Goal: Task Accomplishment & Management: Use online tool/utility

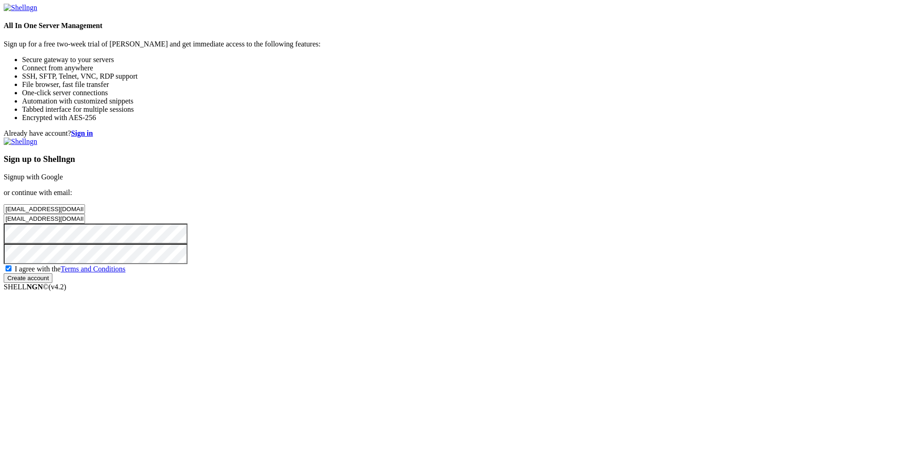
click at [52, 283] on input "Create account" at bounding box center [28, 278] width 49 height 10
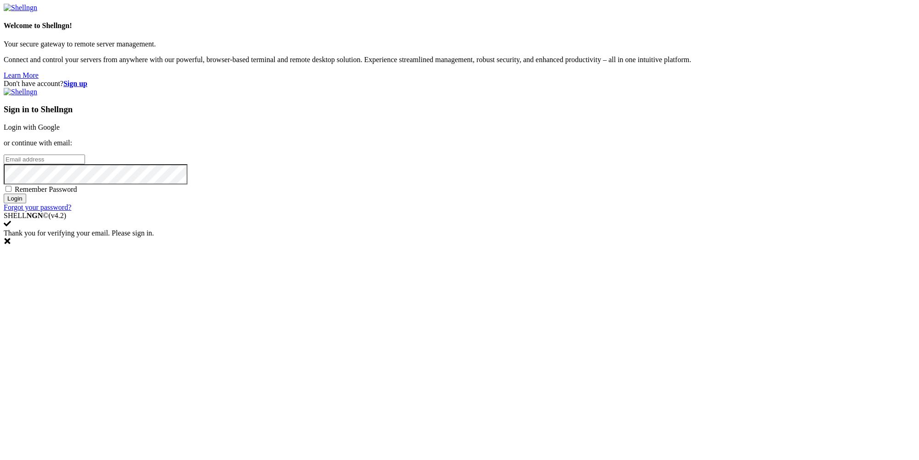
click at [85, 164] on input "email" at bounding box center [44, 159] width 81 height 10
paste input "[EMAIL_ADDRESS][DOMAIN_NAME]"
type input "[EMAIL_ADDRESS][DOMAIN_NAME]"
click at [26, 203] on input "Login" at bounding box center [15, 198] width 23 height 10
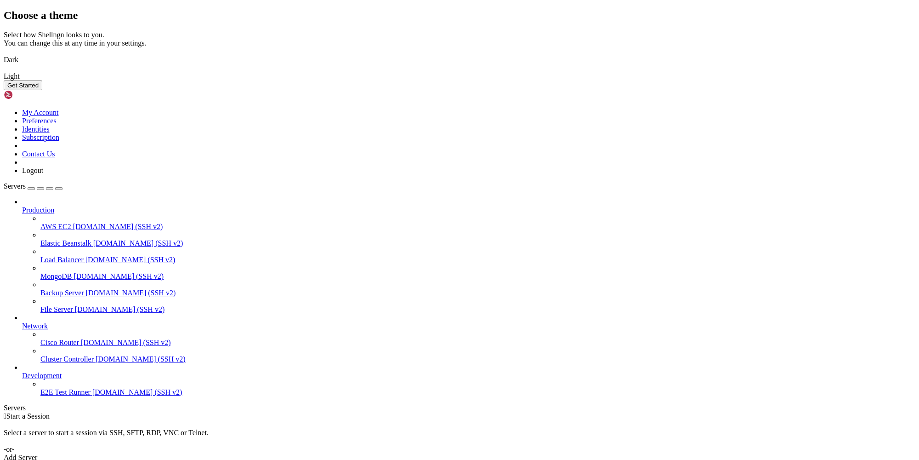
click at [42, 90] on button "Get Started" at bounding box center [23, 85] width 39 height 10
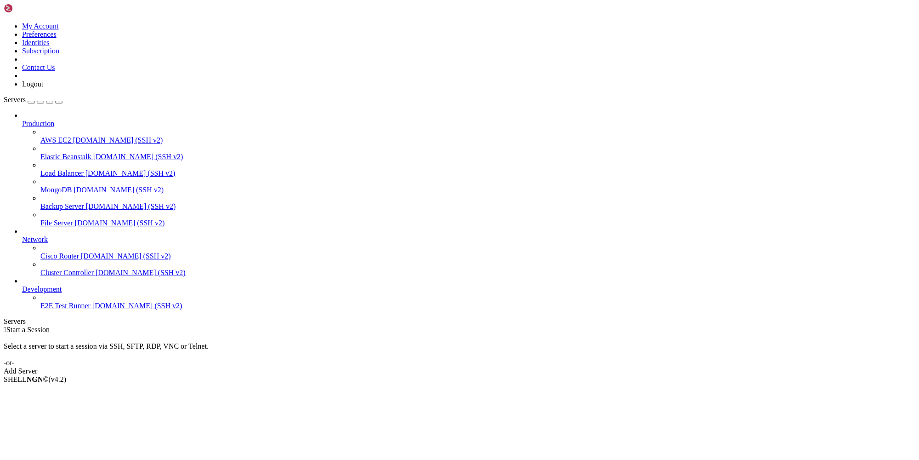
click at [521, 367] on div "Add Server" at bounding box center [460, 371] width 912 height 8
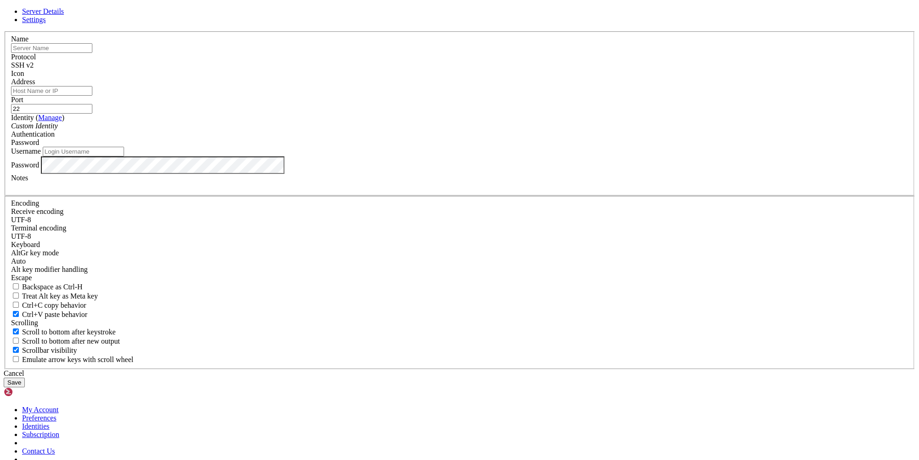
click at [92, 53] on input "text" at bounding box center [51, 48] width 81 height 10
paste input "[TECHNICAL_ID]"
type input "[TECHNICAL_ID]"
click at [92, 96] on input "Address" at bounding box center [51, 91] width 81 height 10
paste input "[TECHNICAL_ID]"
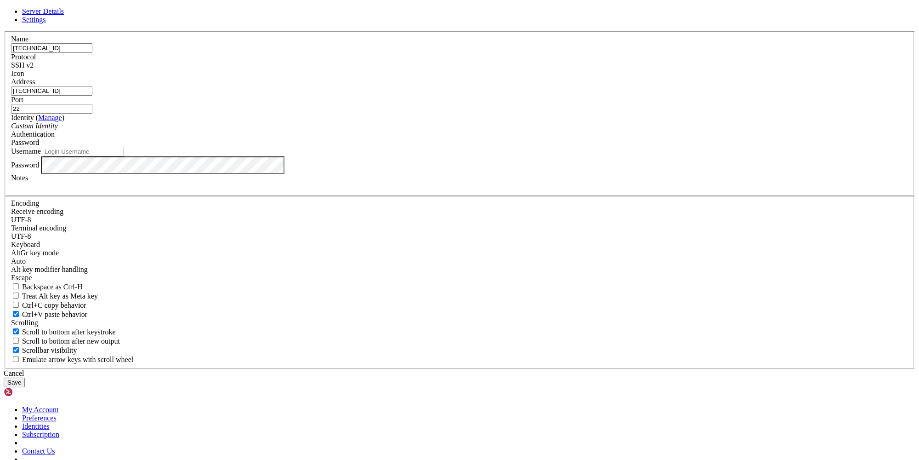
type input "[TECHNICAL_ID]"
click at [124, 156] on input "Username" at bounding box center [83, 152] width 81 height 10
type input "root"
click at [25, 377] on button "Save" at bounding box center [14, 382] width 21 height 10
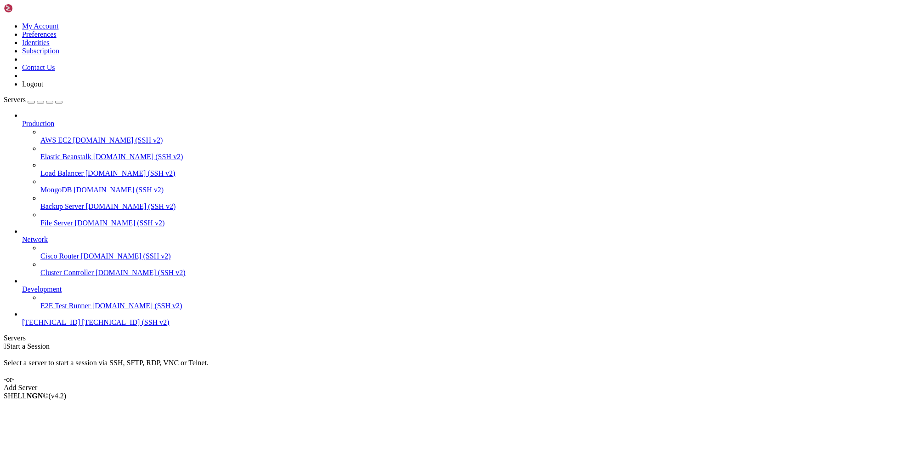
click at [82, 326] on span "[TECHNICAL_ID] (SSH v2)" at bounding box center [125, 322] width 87 height 8
click at [48, 326] on span "[TECHNICAL_ID]" at bounding box center [51, 322] width 58 height 8
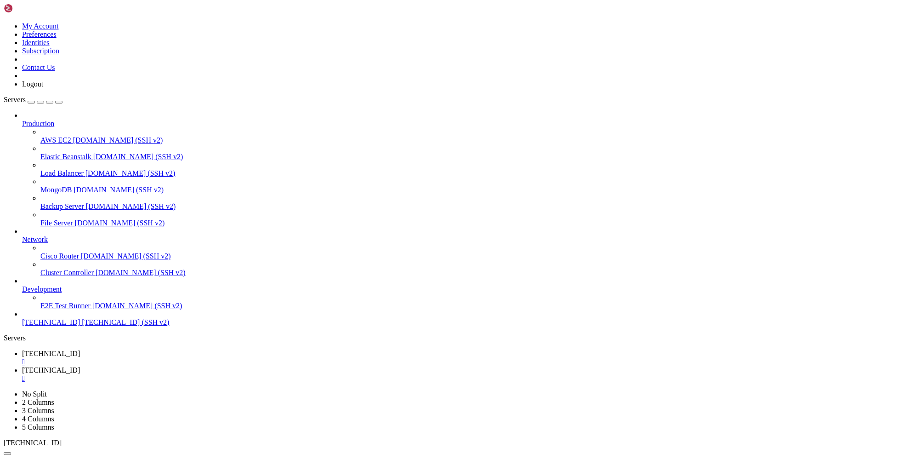
click at [24, 417] on span " nginx" at bounding box center [14, 421] width 19 height 8
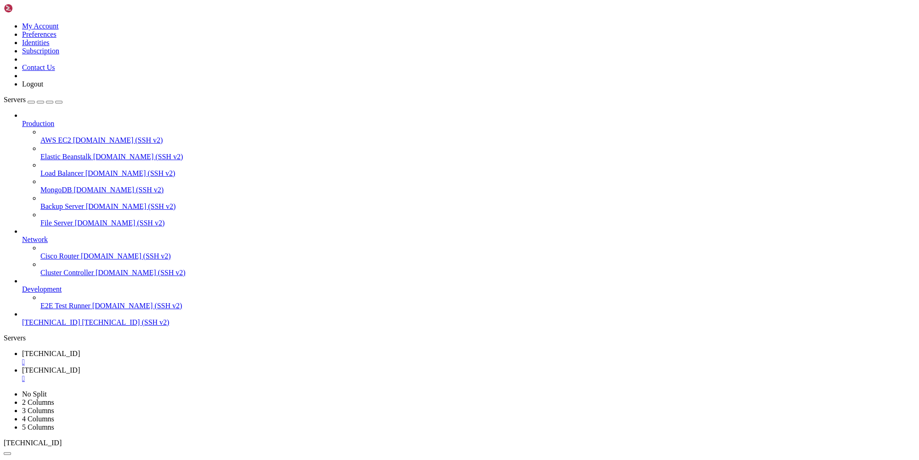
scroll to position [0, 0]
type input "/etc/nginx/sites-available"
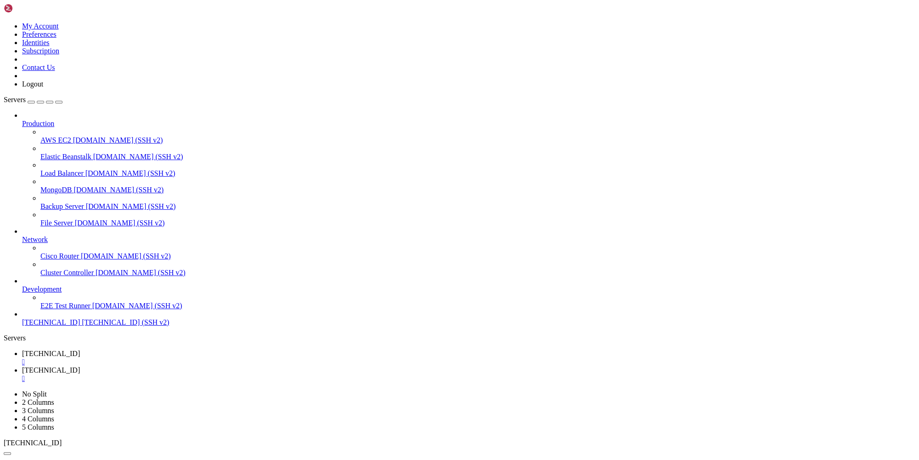
drag, startPoint x: 253, startPoint y: 289, endPoint x: 194, endPoint y: 293, distance: 58.9
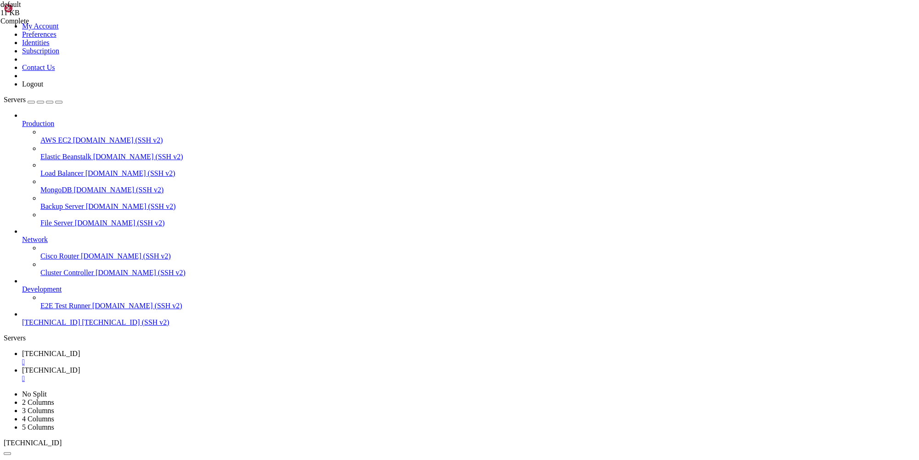
type textarea "listen 443 ssl; # managed by [PERSON_NAME]"
click at [80, 349] on span "[TECHNICAL_ID]" at bounding box center [51, 353] width 58 height 8
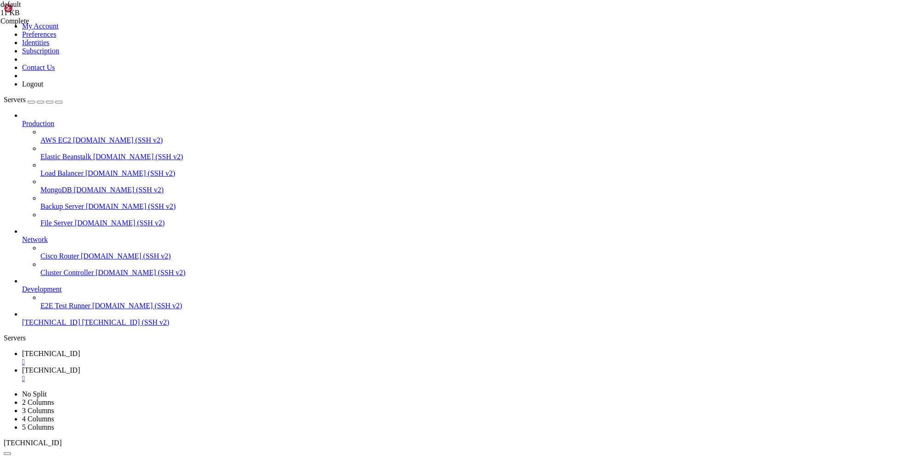
drag, startPoint x: 250, startPoint y: 699, endPoint x: 9, endPoint y: 644, distance: 246.5
copy div "root@hiplet-30533:/# sudo certbot certonly --standalone -d [DOMAIN_NAME] Saving…"
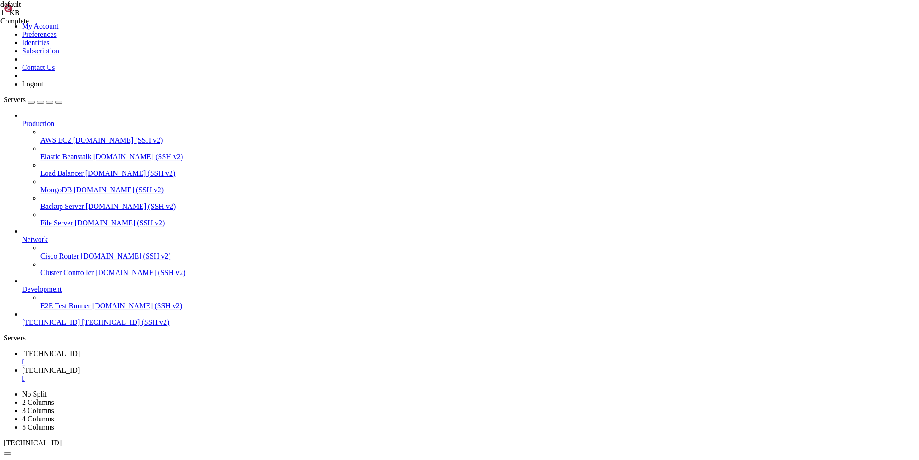
scroll to position [30, 0]
drag, startPoint x: 89, startPoint y: 676, endPoint x: 310, endPoint y: 676, distance: 221.0
copy x-row "sudo certbot --nginx -d [DOMAIN_NAME] -d [DOMAIN_NAME]"
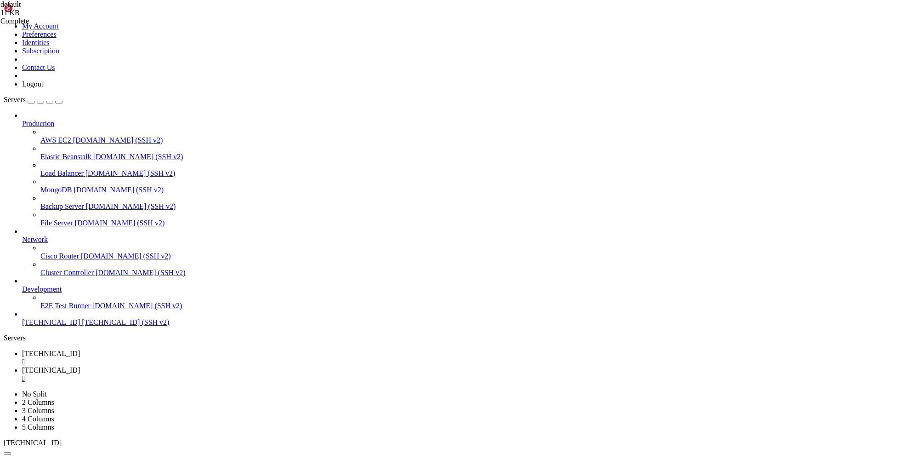
scroll to position [99, 0]
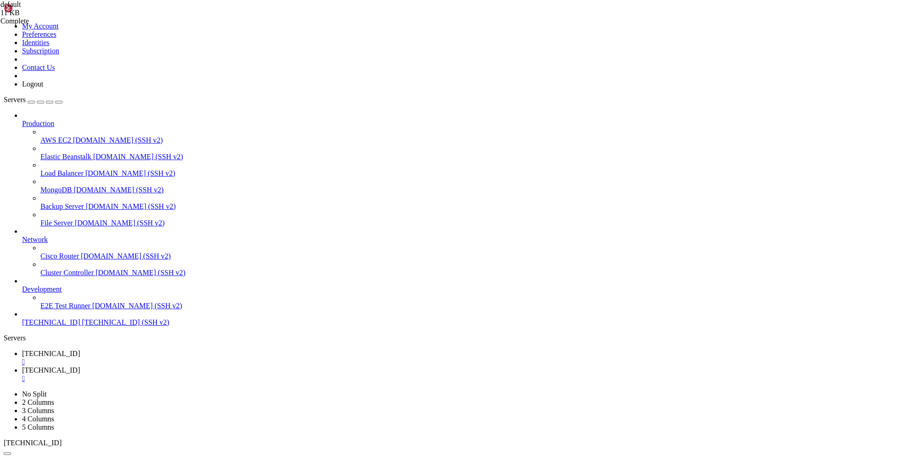
click at [80, 366] on span "[TECHNICAL_ID]" at bounding box center [51, 370] width 58 height 8
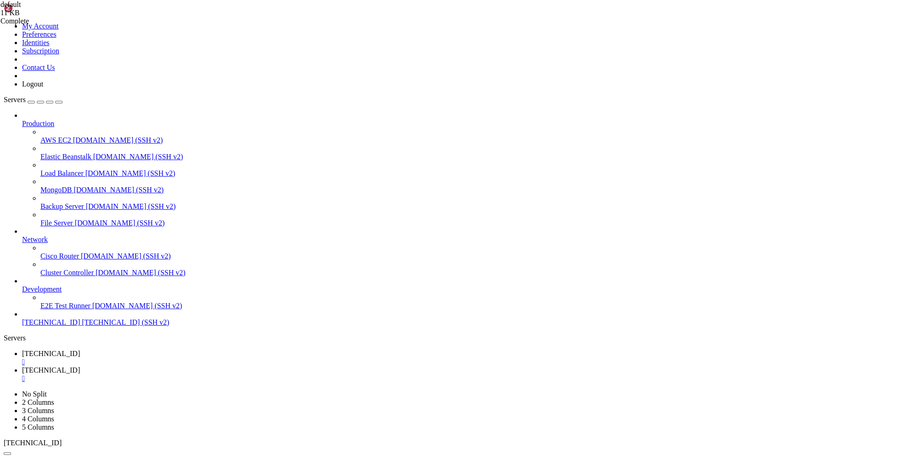
type input "/payment_system/PaymentSystemRu"
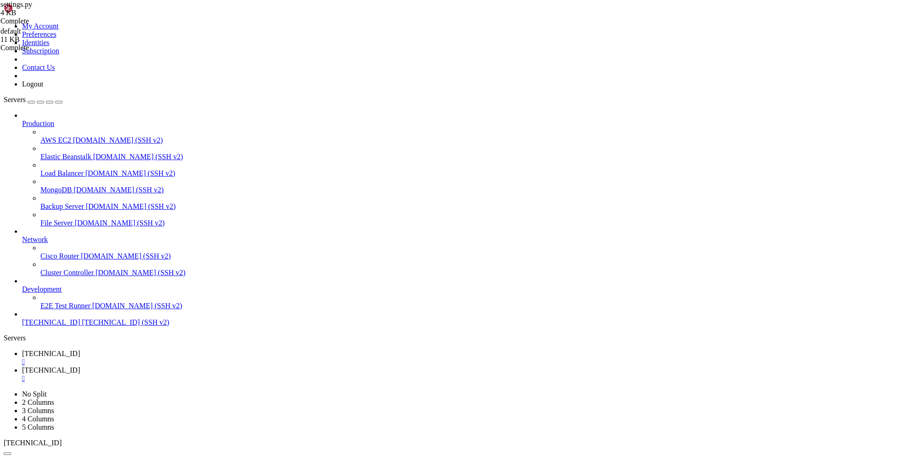
drag, startPoint x: 145, startPoint y: 344, endPoint x: 128, endPoint y: 276, distance: 70.0
type textarea "TEMPLATES = [ {"
drag, startPoint x: 912, startPoint y: 30, endPoint x: 898, endPoint y: 32, distance: 13.4
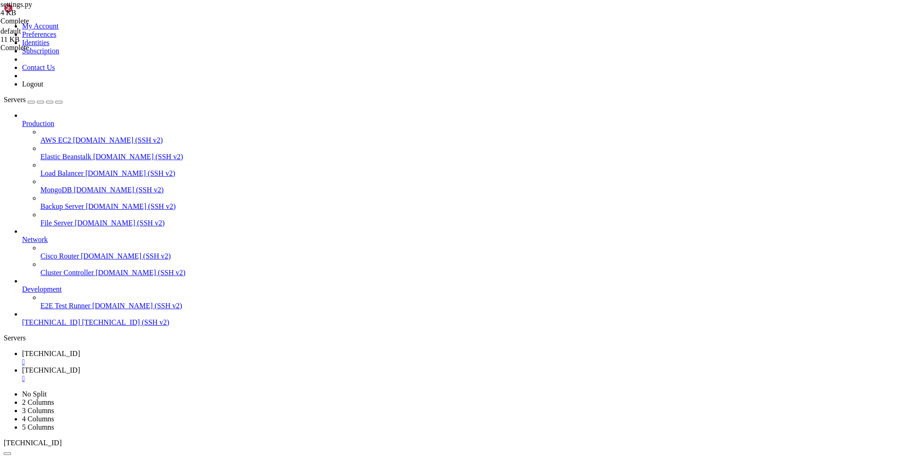
type input "/payment_system/templates/frontend"
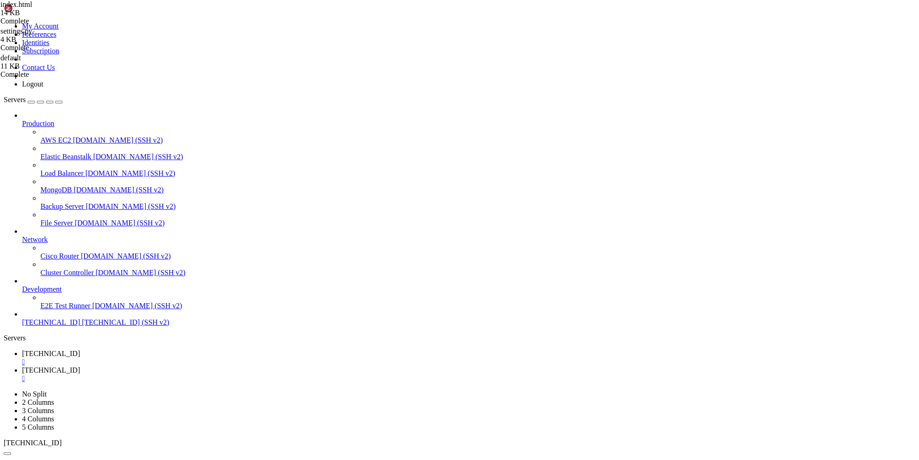
scroll to position [645, 0]
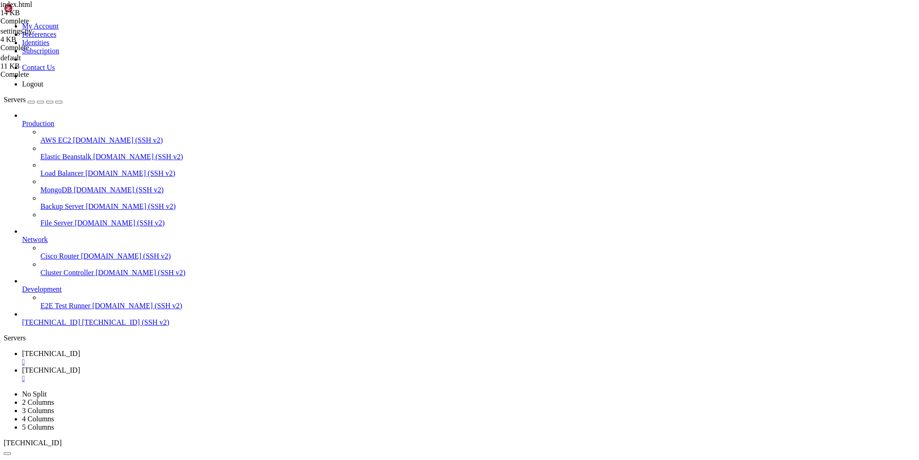
paste textarea "{% endif %}"
drag, startPoint x: 146, startPoint y: 110, endPoint x: 197, endPoint y: 110, distance: 50.5
paste textarea "АБРОНИРОВАТЬ ПРОСМОТР"
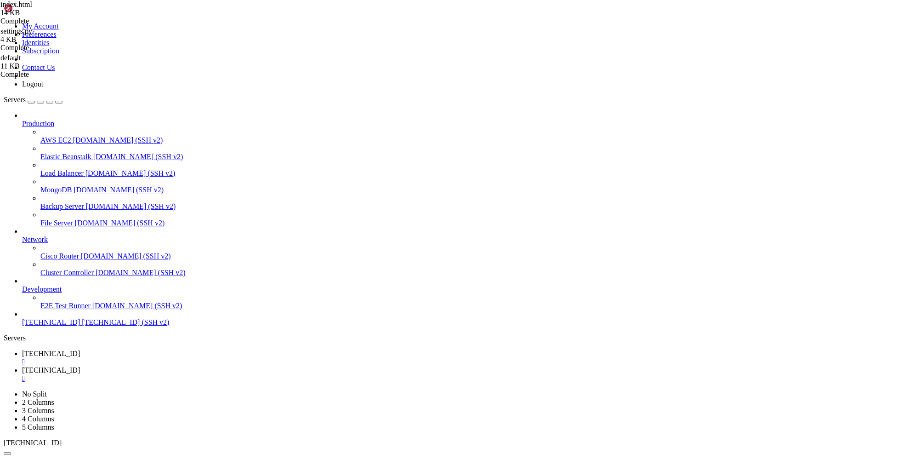
scroll to position [0, 3]
drag, startPoint x: 416, startPoint y: 107, endPoint x: 170, endPoint y: 129, distance: 246.8
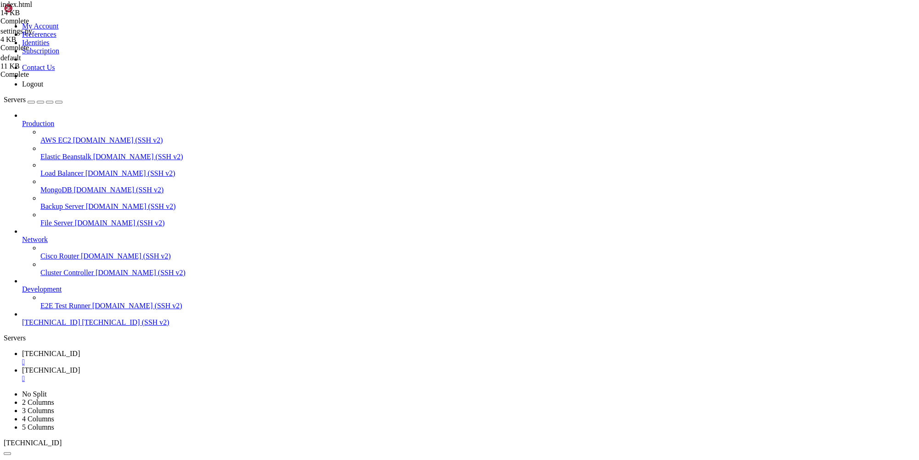
type textarea "<span class="exp-year" v-else-if="cardYear.length != ''">[[cardYear]]</span>"
type input "оплатить"
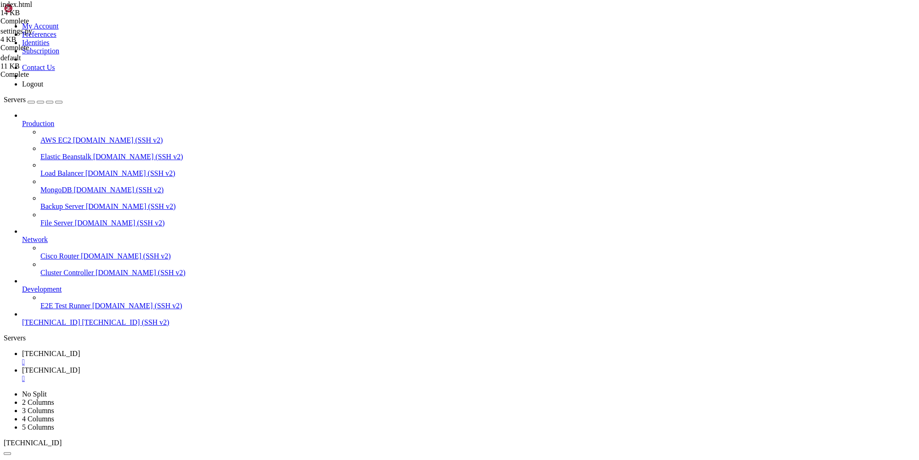
paste textarea "{% endif %}"
type textarea "{% endif %}</title>"
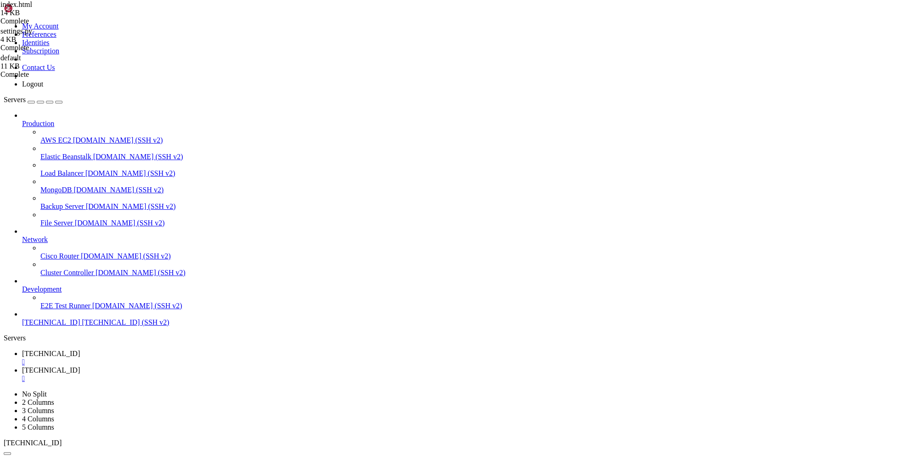
click at [150, 349] on link "[TECHNICAL_ID] " at bounding box center [468, 357] width 893 height 17
drag, startPoint x: 299, startPoint y: 811, endPoint x: 293, endPoint y: 812, distance: 5.7
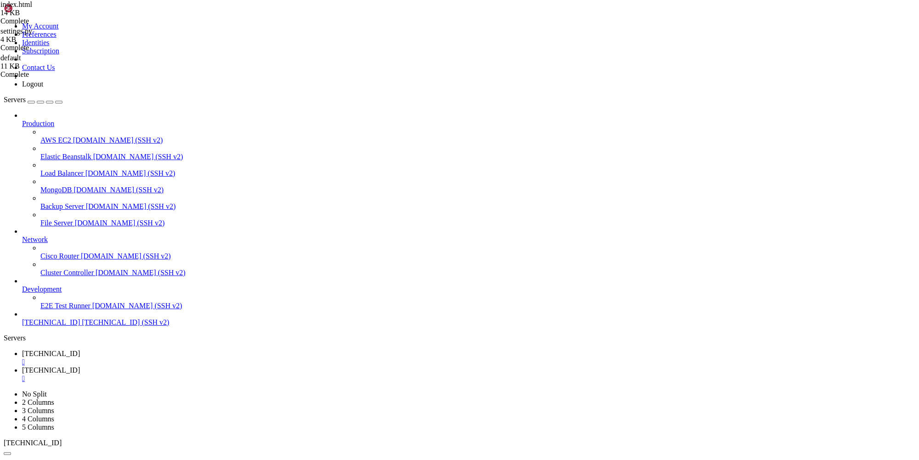
scroll to position [955, 0]
click at [80, 366] on span "[TECHNICAL_ID]" at bounding box center [51, 370] width 58 height 8
type textarea "Оплатить2"
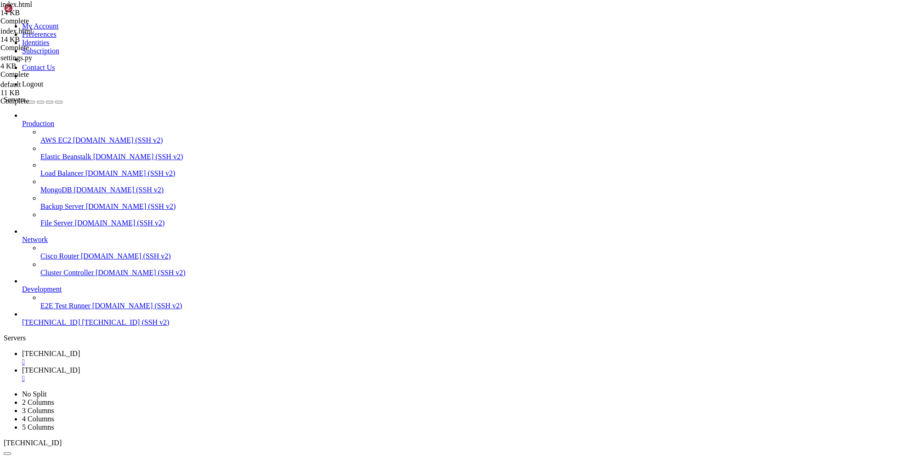
scroll to position [0, 2]
click at [80, 349] on span "[TECHNICAL_ID]" at bounding box center [51, 353] width 58 height 8
drag, startPoint x: 114, startPoint y: 757, endPoint x: 213, endPoint y: 758, distance: 98.3
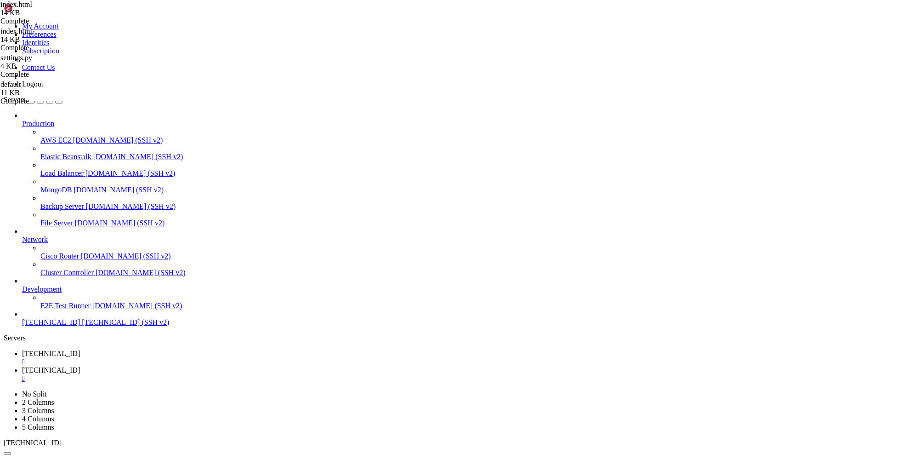
copy x-row "systemctl restart payment_system"
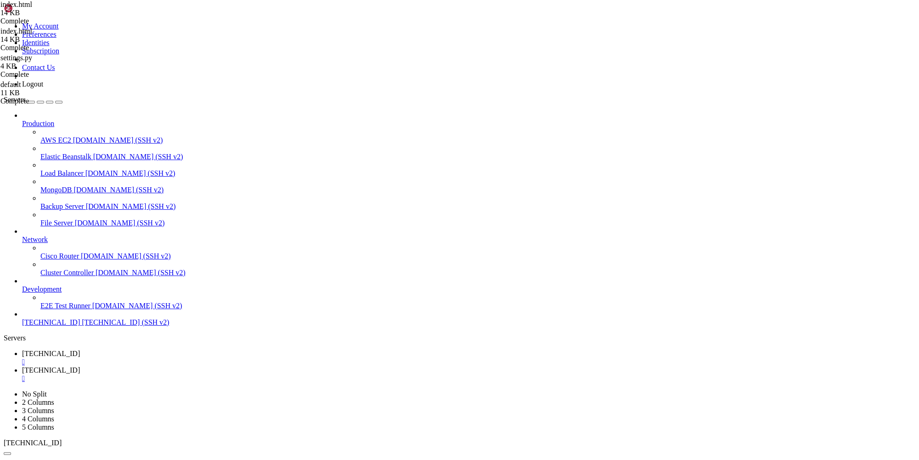
click at [80, 366] on span "[TECHNICAL_ID]" at bounding box center [51, 370] width 58 height 8
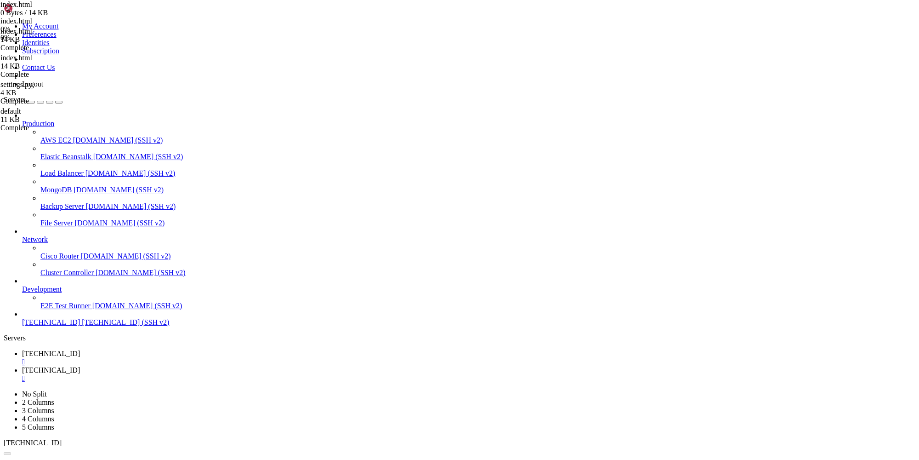
click at [159, 349] on link "[TECHNICAL_ID] " at bounding box center [468, 357] width 893 height 17
click at [80, 366] on span "[TECHNICAL_ID]" at bounding box center [51, 370] width 58 height 8
type textarea "Оплатить"
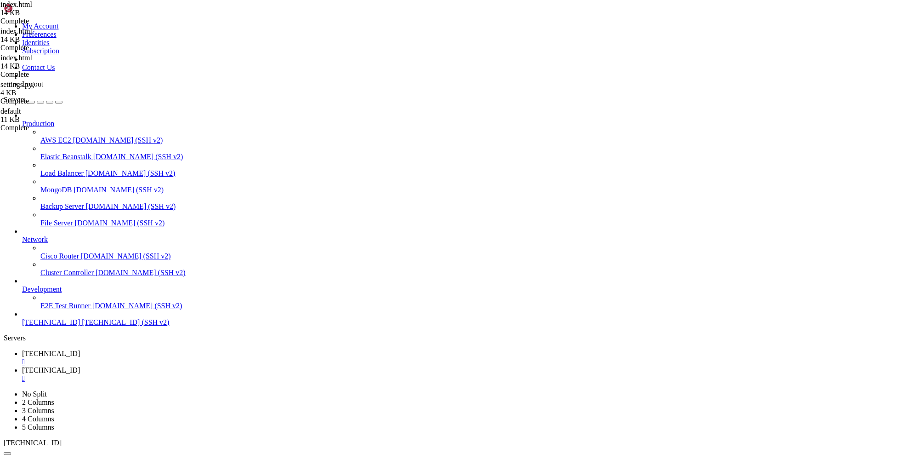
click at [157, 349] on link "[TECHNICAL_ID] " at bounding box center [468, 357] width 893 height 17
click at [218, 366] on link "[TECHNICAL_ID] " at bounding box center [468, 374] width 893 height 17
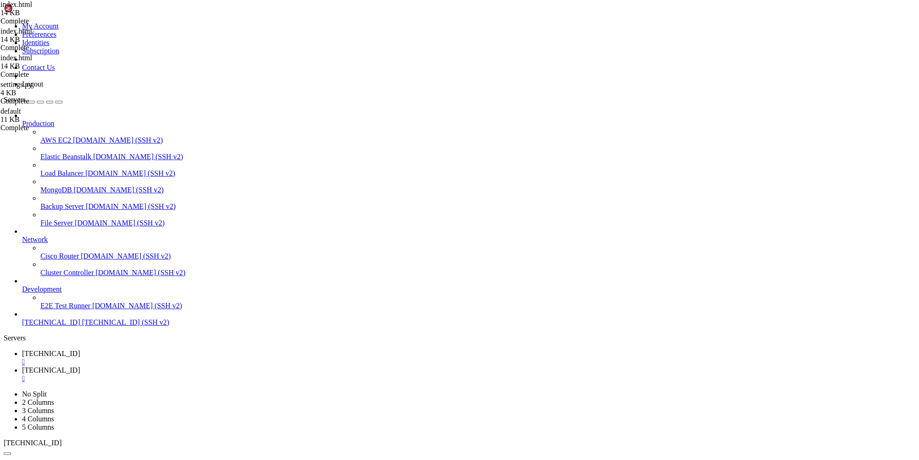
type input "/payment_system/static"
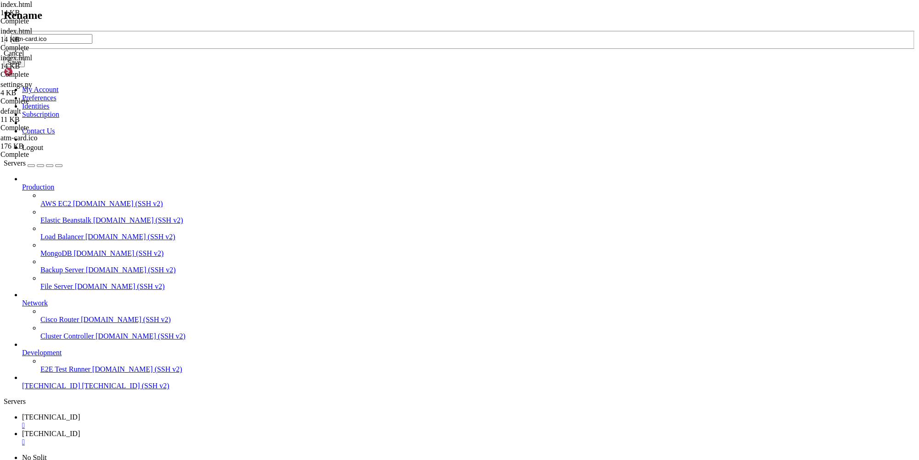
click at [92, 44] on input "atm-card.ico" at bounding box center [51, 39] width 81 height 10
drag, startPoint x: 409, startPoint y: 228, endPoint x: 345, endPoint y: 227, distance: 64.3
click at [92, 44] on input "atm-card.ico" at bounding box center [51, 39] width 81 height 10
type input "favicon.ico"
click at [25, 67] on button "Save" at bounding box center [14, 62] width 21 height 10
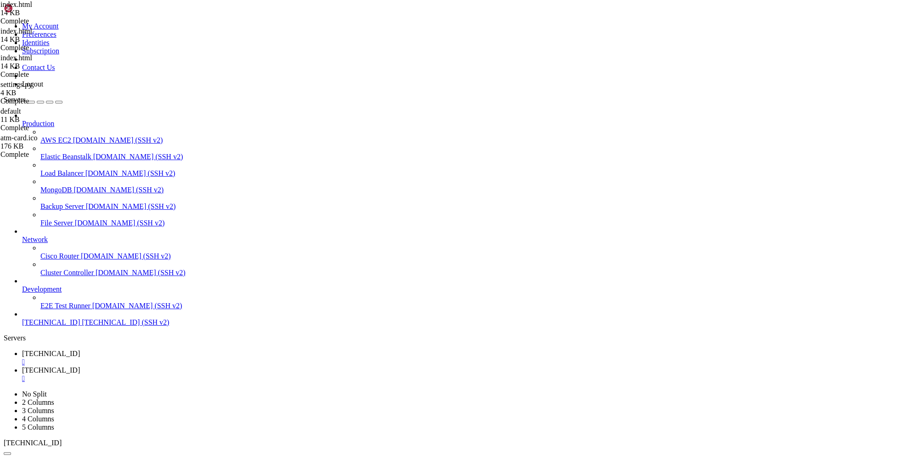
type input "/payment_system/templates/frontend"
type textarea "<link rel="icon" href="/static/assets/default/card/favicon.ico">"
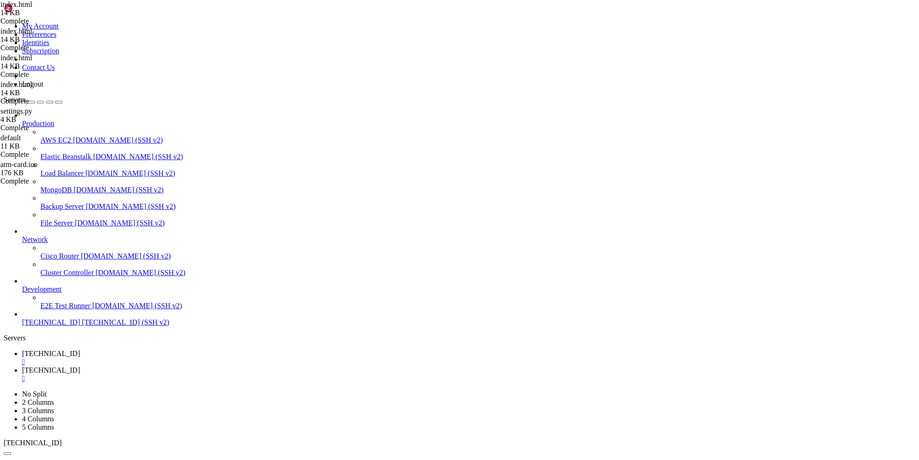
drag, startPoint x: 207, startPoint y: 117, endPoint x: 226, endPoint y: 116, distance: 18.4
drag, startPoint x: 262, startPoint y: 123, endPoint x: 291, endPoint y: 123, distance: 29.4
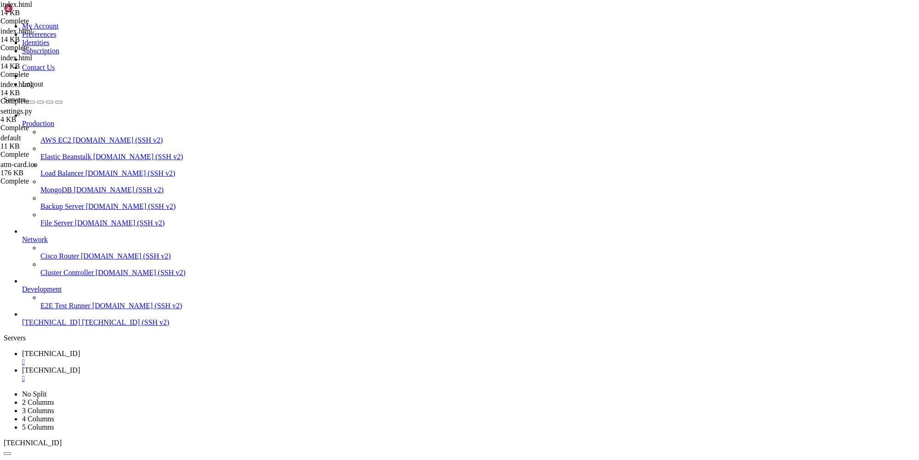
drag, startPoint x: 311, startPoint y: 122, endPoint x: 322, endPoint y: 121, distance: 11.0
drag, startPoint x: 341, startPoint y: 118, endPoint x: 118, endPoint y: 116, distance: 223.3
type textarea "<link rel="icon" href="/static/assets/default/card/favicon.ico">"
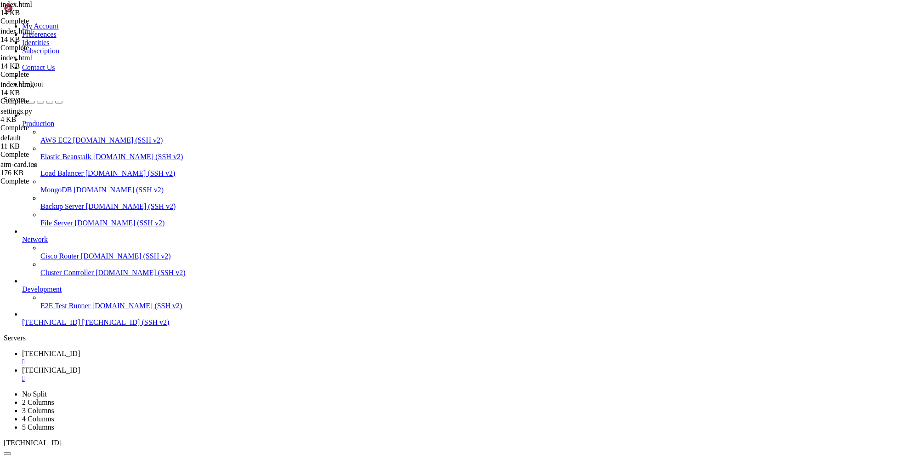
type textarea "<link rel="icon" type="image/x-icon" href="/static/favicon.ico">"
click at [80, 349] on span "[TECHNICAL_ID]" at bounding box center [51, 353] width 58 height 8
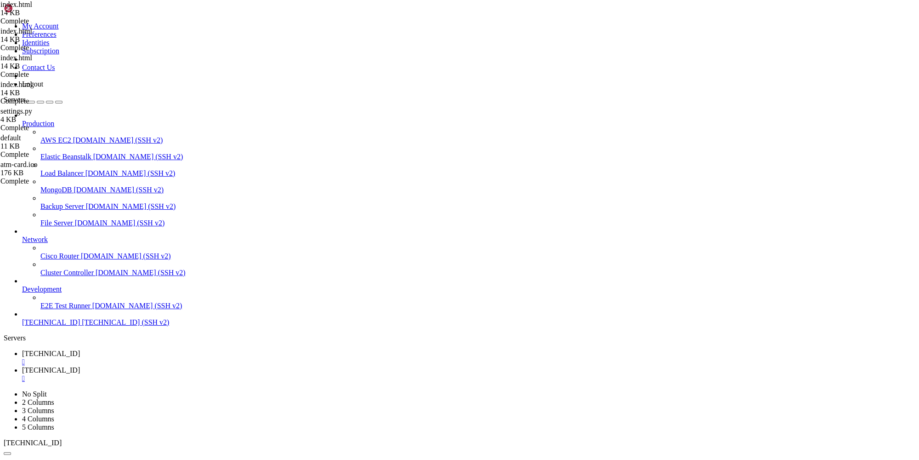
click at [4, 22] on icon at bounding box center [4, 22] width 0 height 0
click at [59, 28] on link "My Account" at bounding box center [40, 26] width 37 height 8
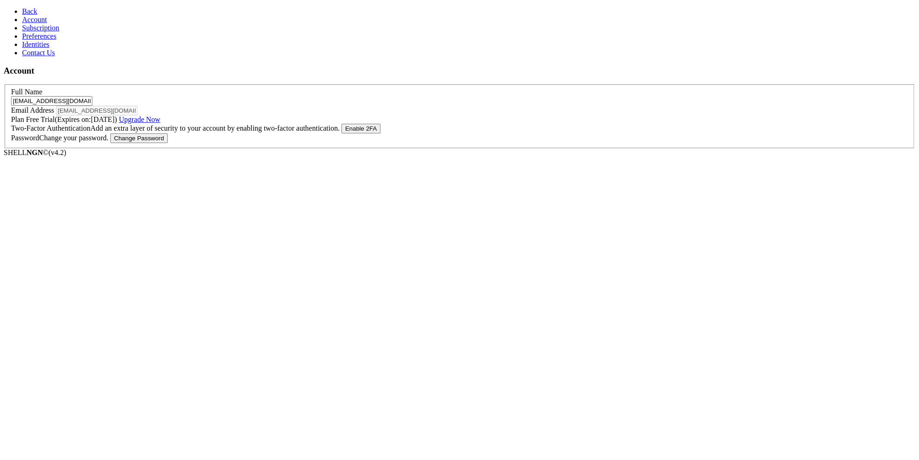
click at [92, 96] on input "[EMAIL_ADDRESS][DOMAIN_NAME]" at bounding box center [51, 101] width 81 height 10
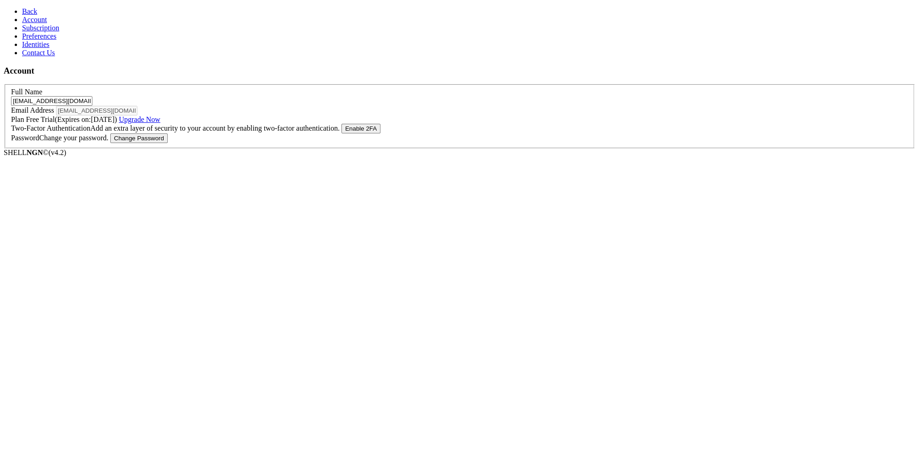
click at [92, 96] on input "[EMAIL_ADDRESS][DOMAIN_NAME]" at bounding box center [51, 101] width 81 height 10
click at [30, 7] on link "Back" at bounding box center [29, 11] width 15 height 8
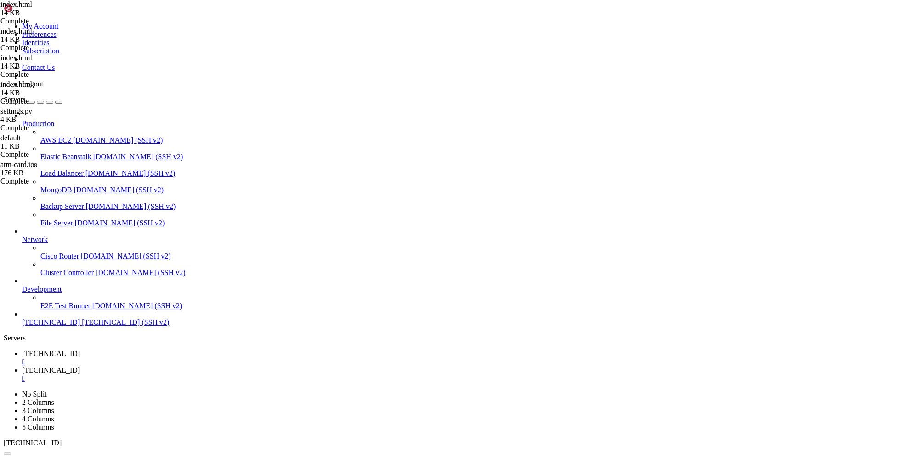
scroll to position [999, 0]
click at [180, 357] on div "" at bounding box center [468, 361] width 893 height 8
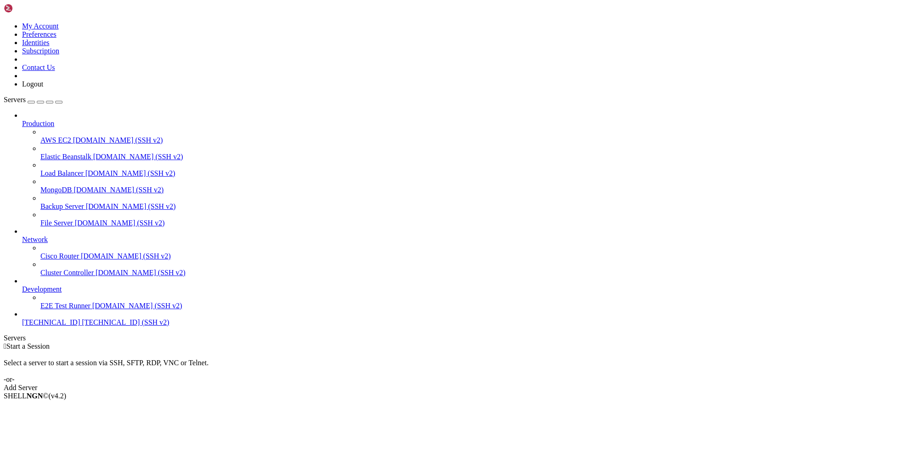
click at [31, 102] on div "button" at bounding box center [31, 102] width 0 height 0
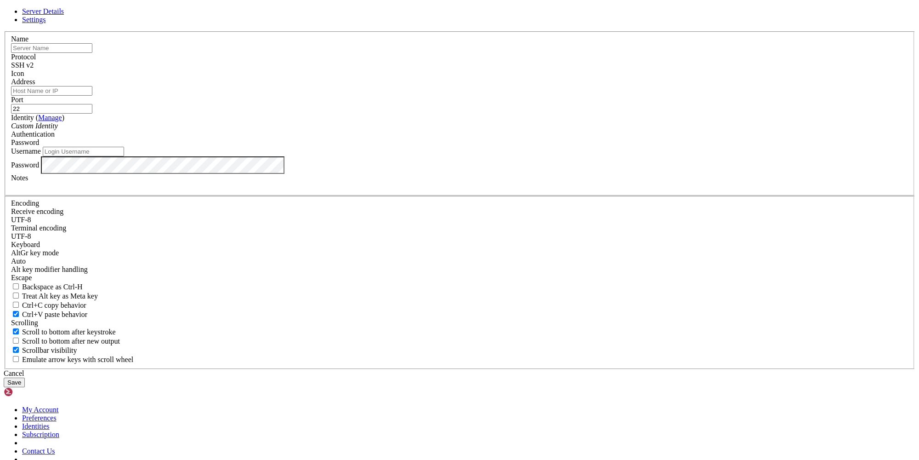
click at [92, 53] on input "text" at bounding box center [51, 48] width 81 height 10
paste input "[TECHNICAL_ID]"
type input "[TECHNICAL_ID]"
click at [92, 96] on input "Address" at bounding box center [51, 91] width 81 height 10
paste input "[TECHNICAL_ID]"
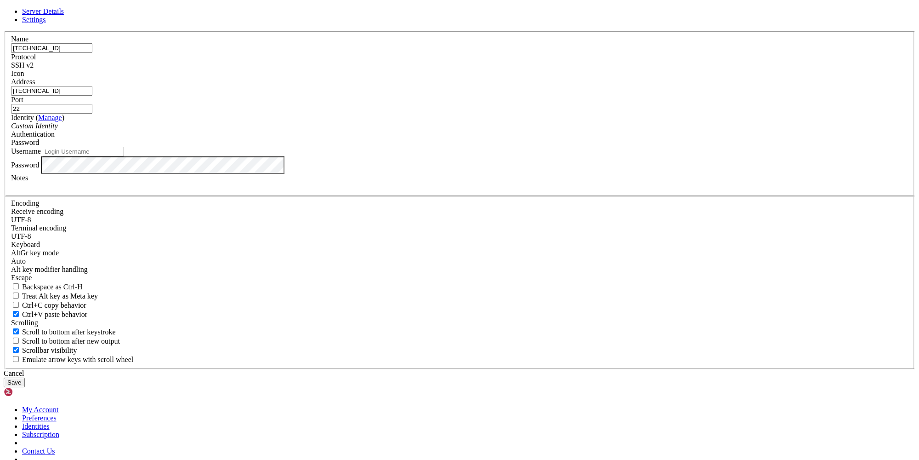
type input "[TECHNICAL_ID]"
click at [124, 156] on input "Username" at bounding box center [83, 152] width 81 height 10
type input "к"
type input "root"
click at [25, 377] on button "Save" at bounding box center [14, 382] width 21 height 10
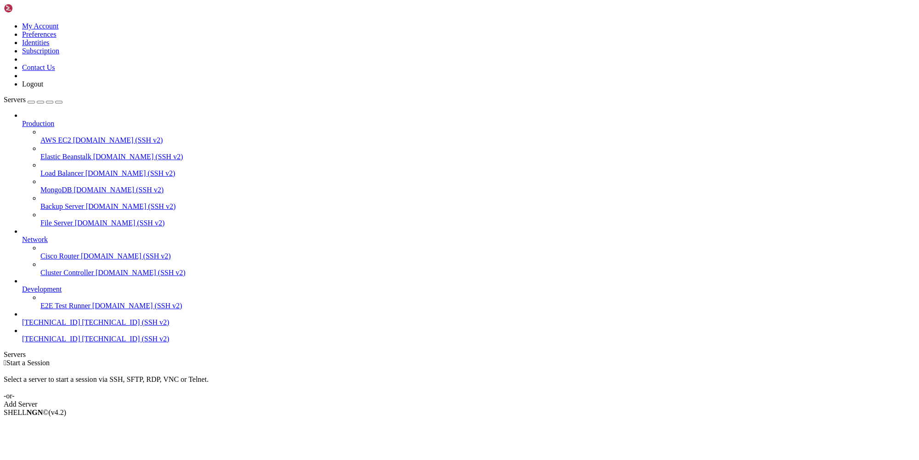
click at [68, 342] on span "[TECHNICAL_ID]" at bounding box center [51, 339] width 58 height 8
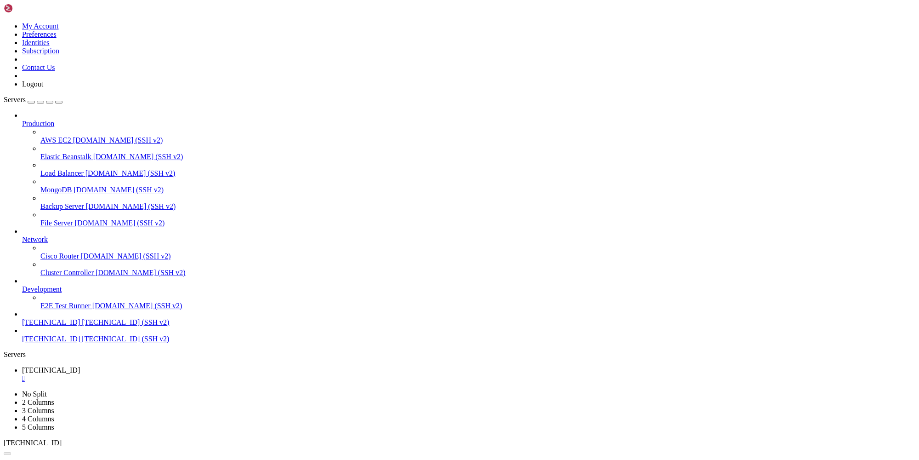
scroll to position [0, 0]
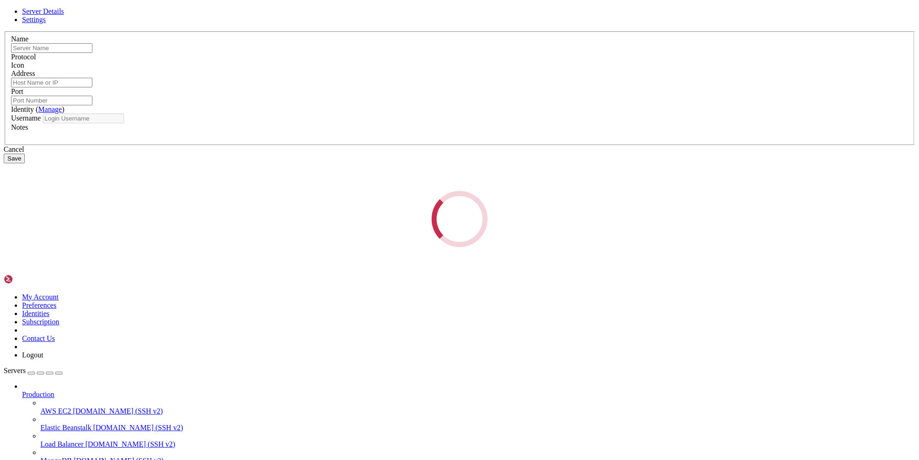
type input "[TECHNICAL_ID]"
type input "22"
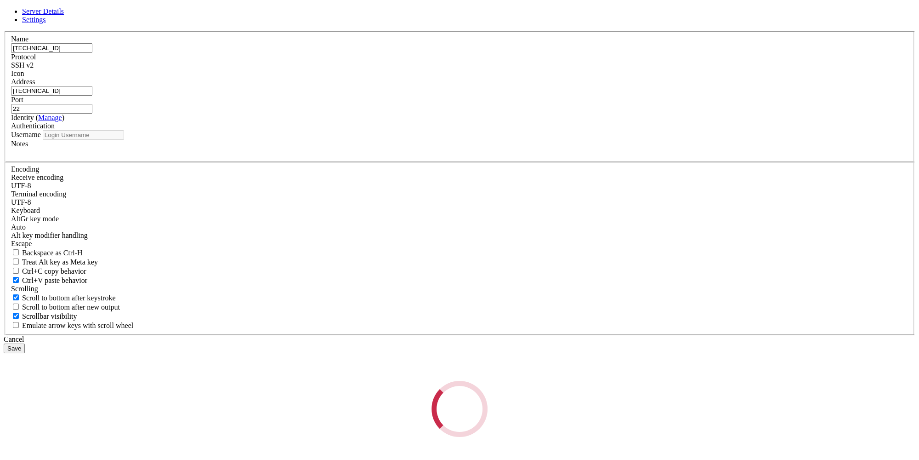
type input "root"
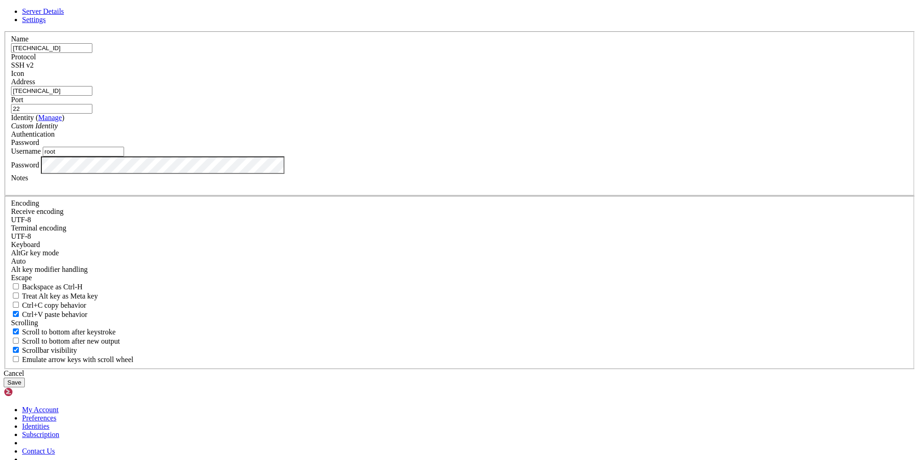
click at [92, 53] on input "[TECHNICAL_ID]" at bounding box center [51, 48] width 81 height 10
click at [518, 369] on div "Cancel" at bounding box center [460, 373] width 912 height 8
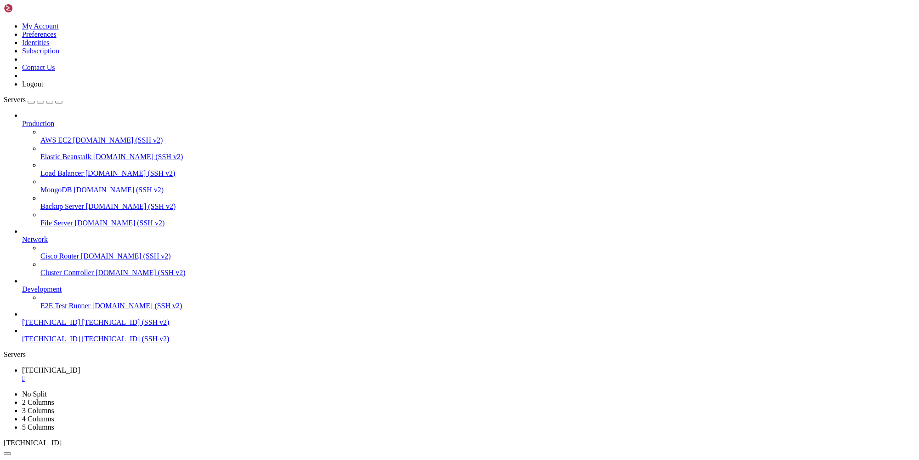
drag, startPoint x: 185, startPoint y: 819, endPoint x: 70, endPoint y: 809, distance: 114.9
drag, startPoint x: 142, startPoint y: 841, endPoint x: 9, endPoint y: 611, distance: 266.2
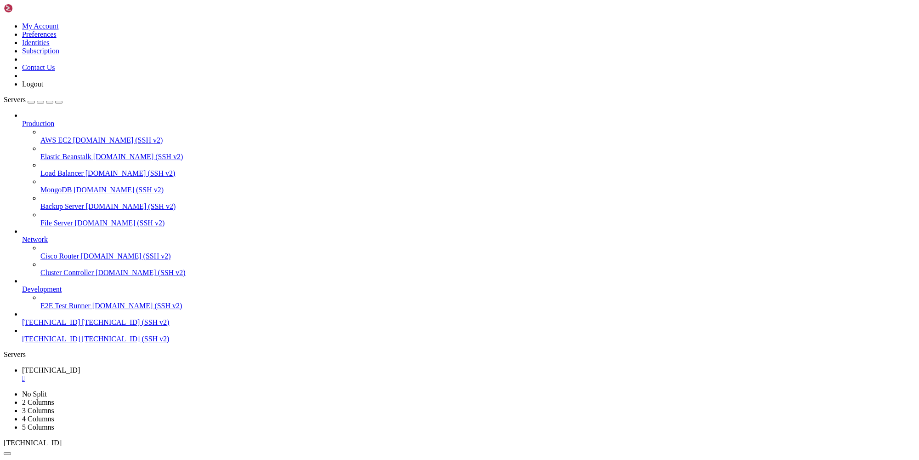
copy div "lore@ipsumd-56345:~# sita conse://adipisci.elitseddoe.tem/incidid.ut.la -E dolo…"
drag, startPoint x: 102, startPoint y: 925, endPoint x: 76, endPoint y: 900, distance: 35.4
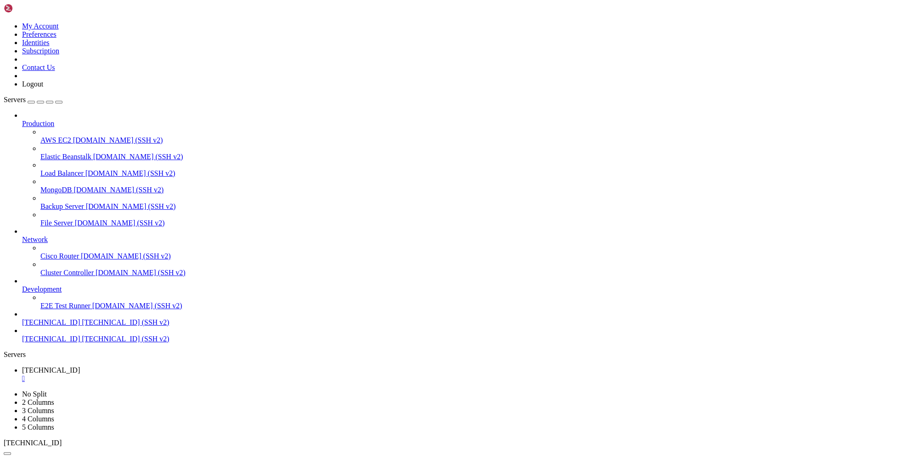
drag, startPoint x: 441, startPoint y: 921, endPoint x: 11, endPoint y: 689, distance: 487.9
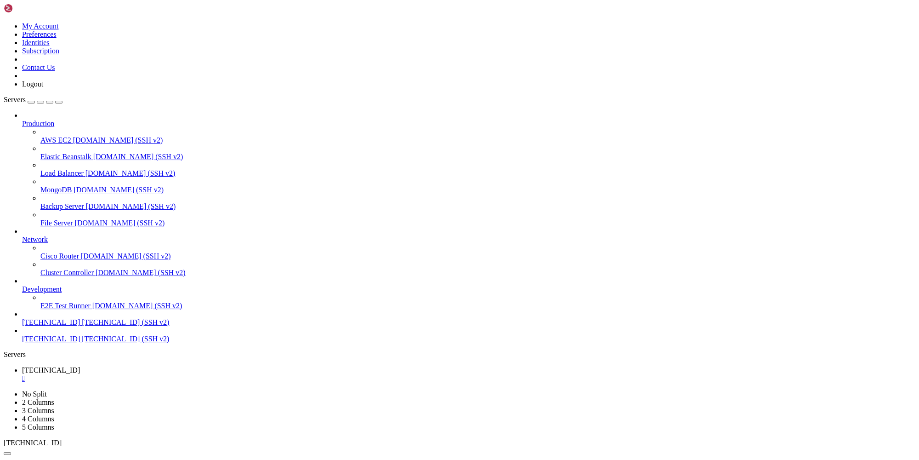
drag, startPoint x: 341, startPoint y: 919, endPoint x: 8, endPoint y: 903, distance: 333.6
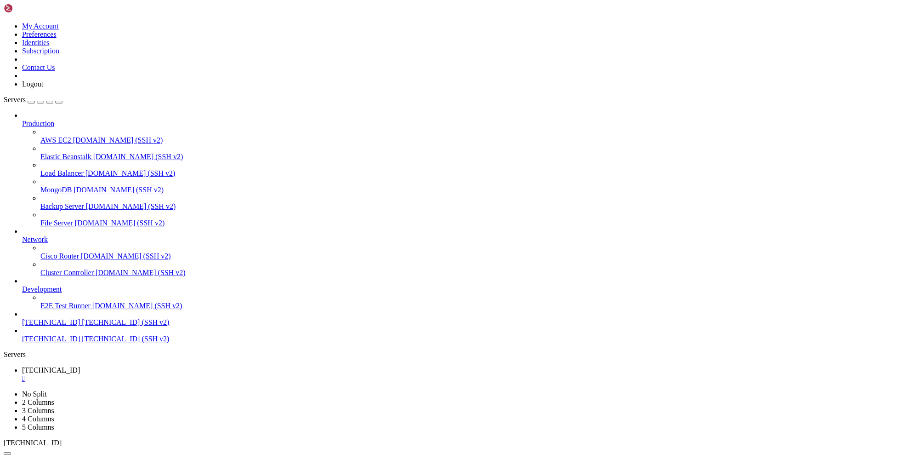
drag, startPoint x: 132, startPoint y: 898, endPoint x: 6, endPoint y: 896, distance: 126.4
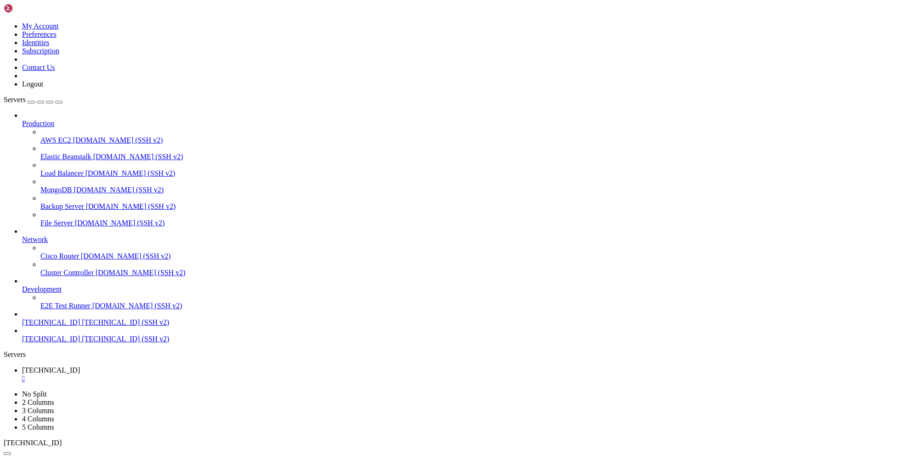
drag, startPoint x: 139, startPoint y: 897, endPoint x: 9, endPoint y: 897, distance: 130.5
